Goal: Information Seeking & Learning: Learn about a topic

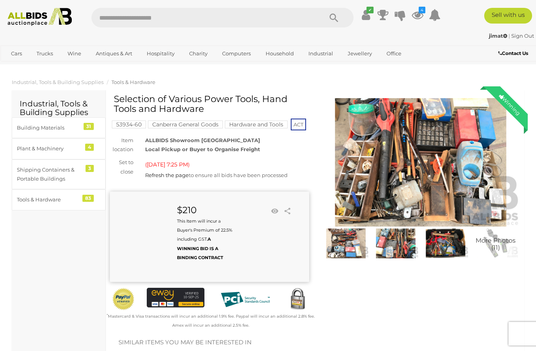
scroll to position [51, 0]
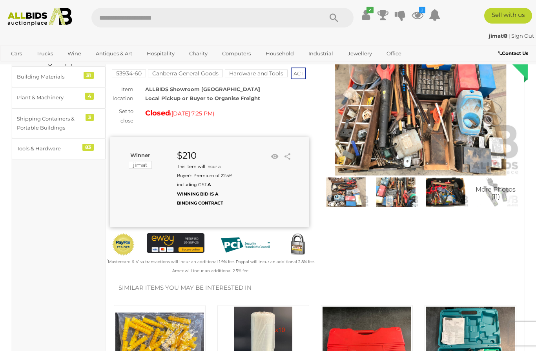
scroll to position [51, 0]
click at [50, 25] on img at bounding box center [39, 17] width 71 height 18
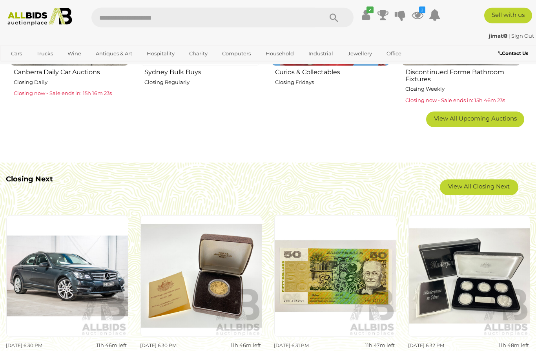
scroll to position [553, 0]
click at [490, 190] on link "View All Closing Next" at bounding box center [479, 187] width 79 height 16
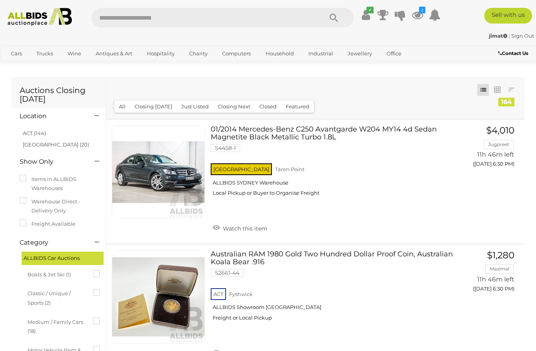
click at [44, 134] on link "ACT (144)" at bounding box center [34, 133] width 23 height 6
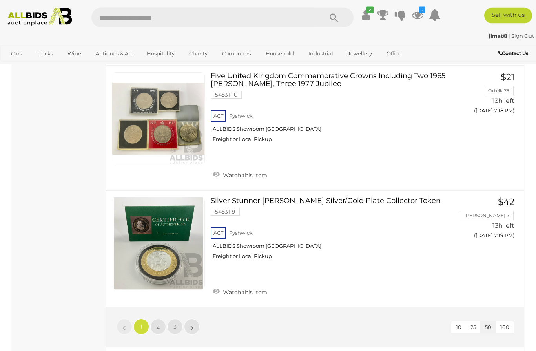
scroll to position [5942, 0]
click at [158, 323] on span "2" at bounding box center [158, 326] width 3 height 7
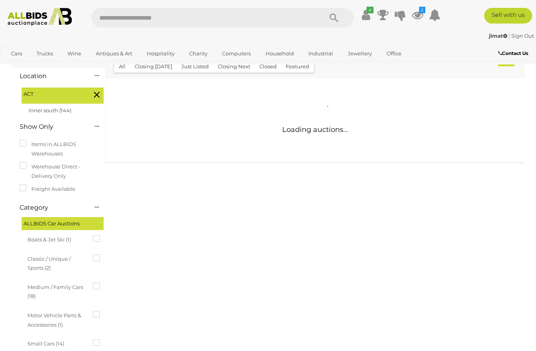
scroll to position [0, 0]
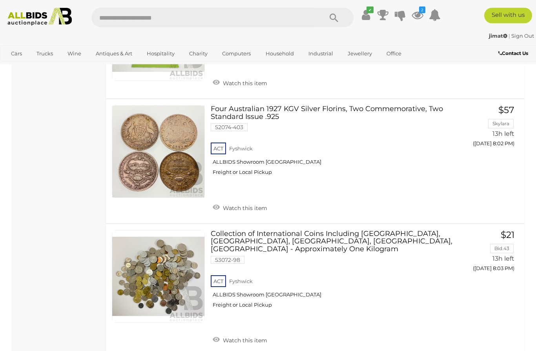
scroll to position [5878, 0]
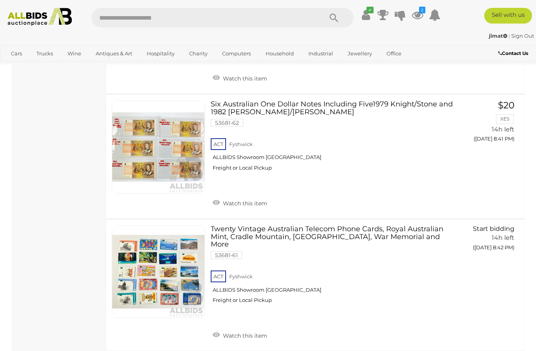
scroll to position [4680, 0]
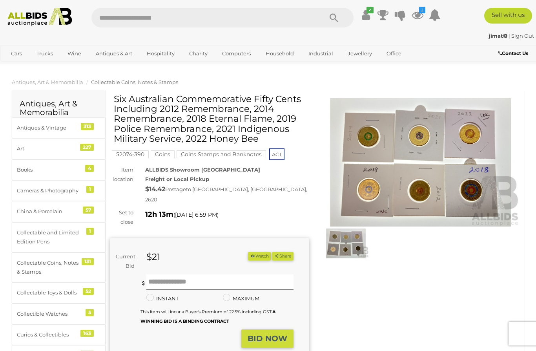
click at [422, 155] on img at bounding box center [420, 162] width 199 height 128
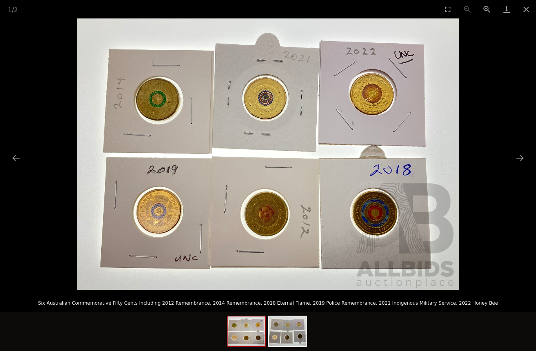
click at [521, 154] on button "Next slide" at bounding box center [520, 157] width 16 height 15
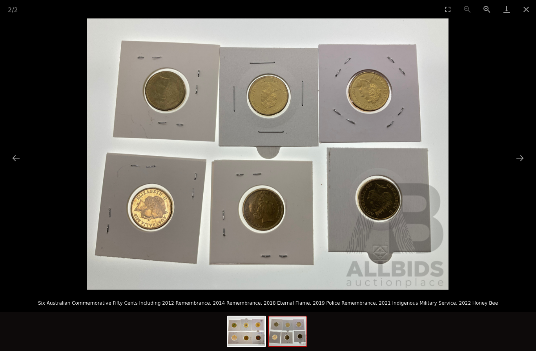
click at [522, 153] on button "Next slide" at bounding box center [520, 157] width 16 height 15
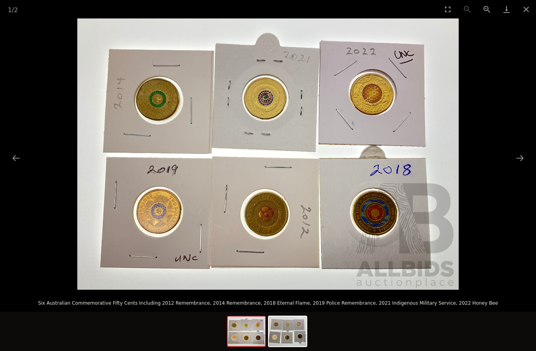
click at [525, 4] on button "Close gallery" at bounding box center [527, 9] width 20 height 18
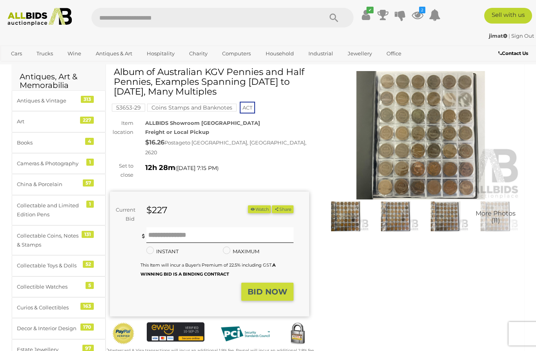
scroll to position [29, 0]
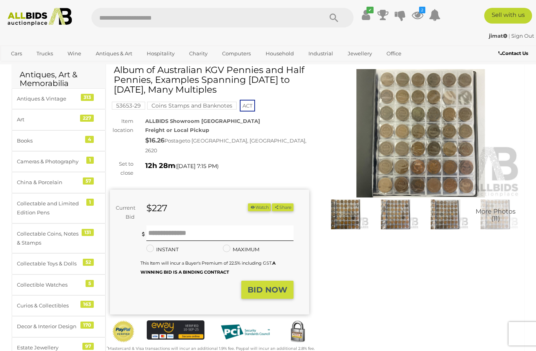
click at [425, 134] on img at bounding box center [420, 133] width 199 height 128
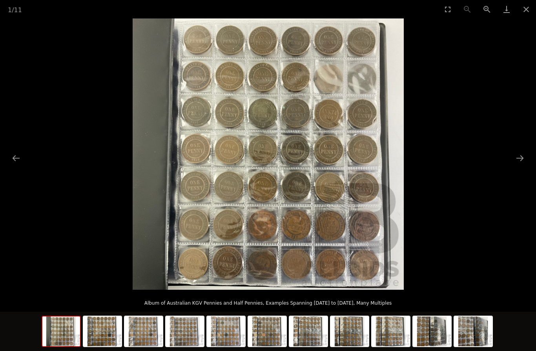
click at [522, 152] on button "Next slide" at bounding box center [520, 157] width 16 height 15
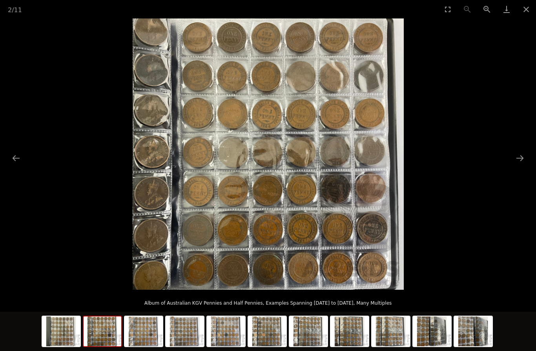
click at [509, 145] on picture at bounding box center [268, 153] width 536 height 271
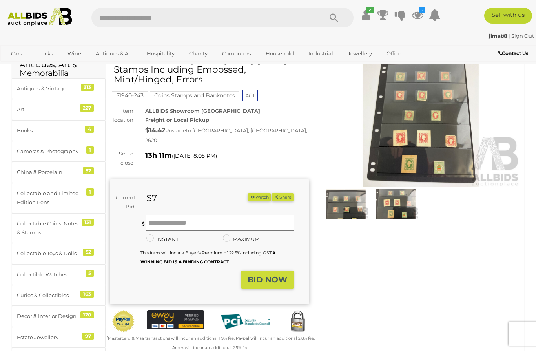
scroll to position [38, 0]
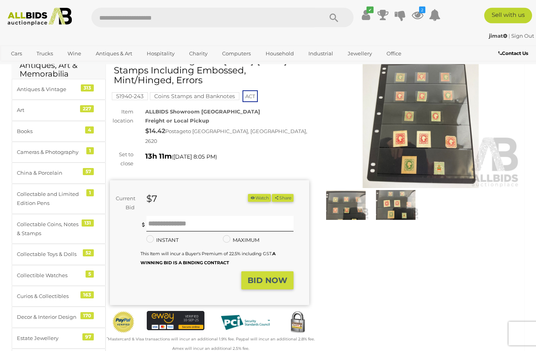
click at [414, 139] on img at bounding box center [420, 124] width 199 height 128
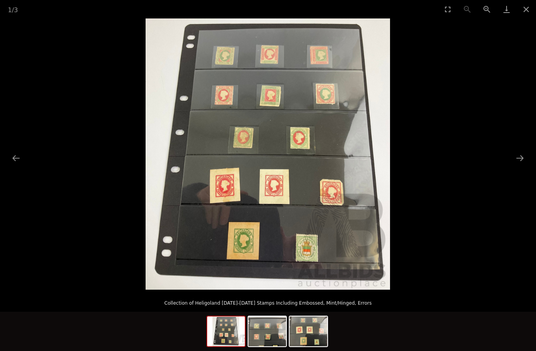
click at [487, 4] on button "Zoom in" at bounding box center [488, 9] width 20 height 18
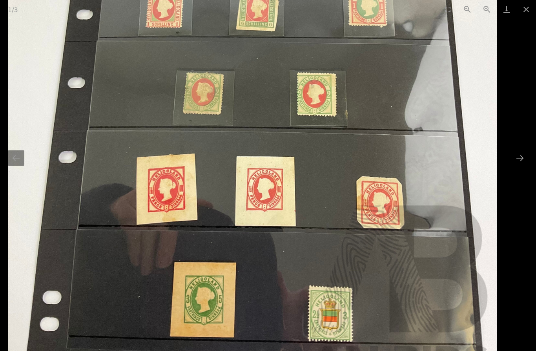
click at [527, 7] on button "Close gallery" at bounding box center [527, 9] width 20 height 18
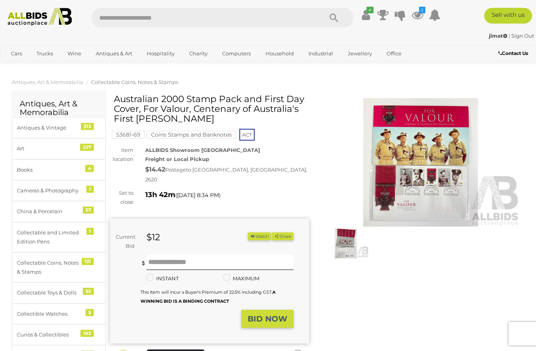
click at [421, 156] on img at bounding box center [420, 162] width 199 height 128
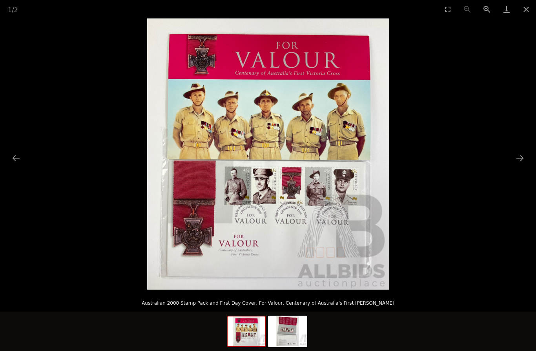
click at [489, 7] on button "Zoom in" at bounding box center [488, 9] width 20 height 18
